Goal: Manage account settings

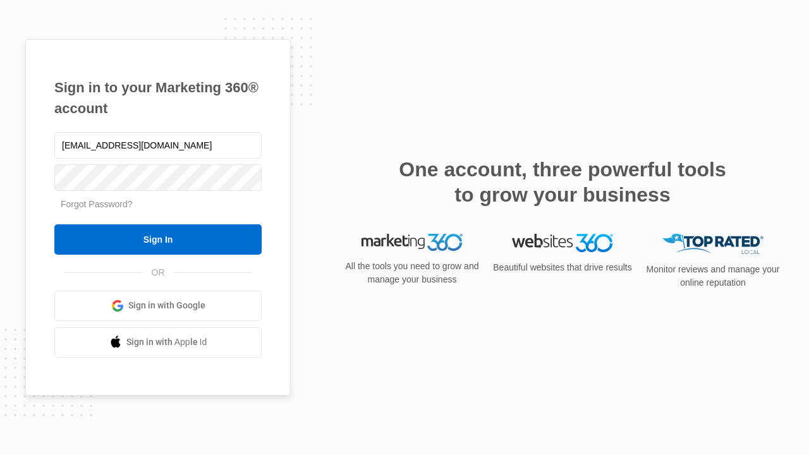
type input "[EMAIL_ADDRESS][DOMAIN_NAME]"
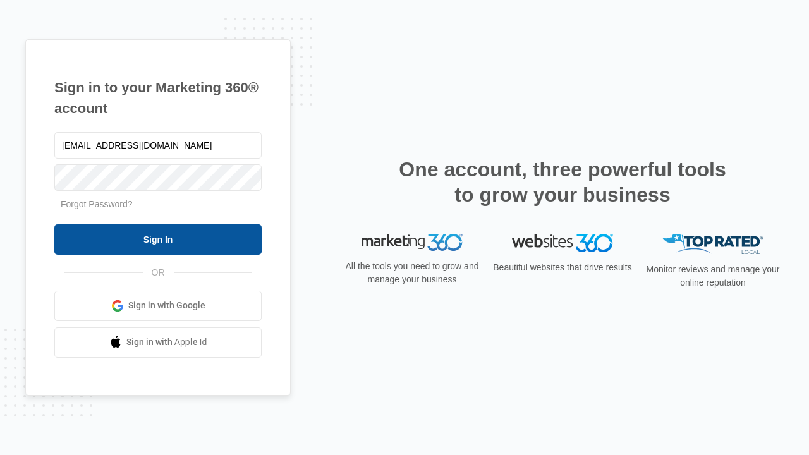
click at [158, 239] on input "Sign In" at bounding box center [157, 239] width 207 height 30
